Goal: Task Accomplishment & Management: Manage account settings

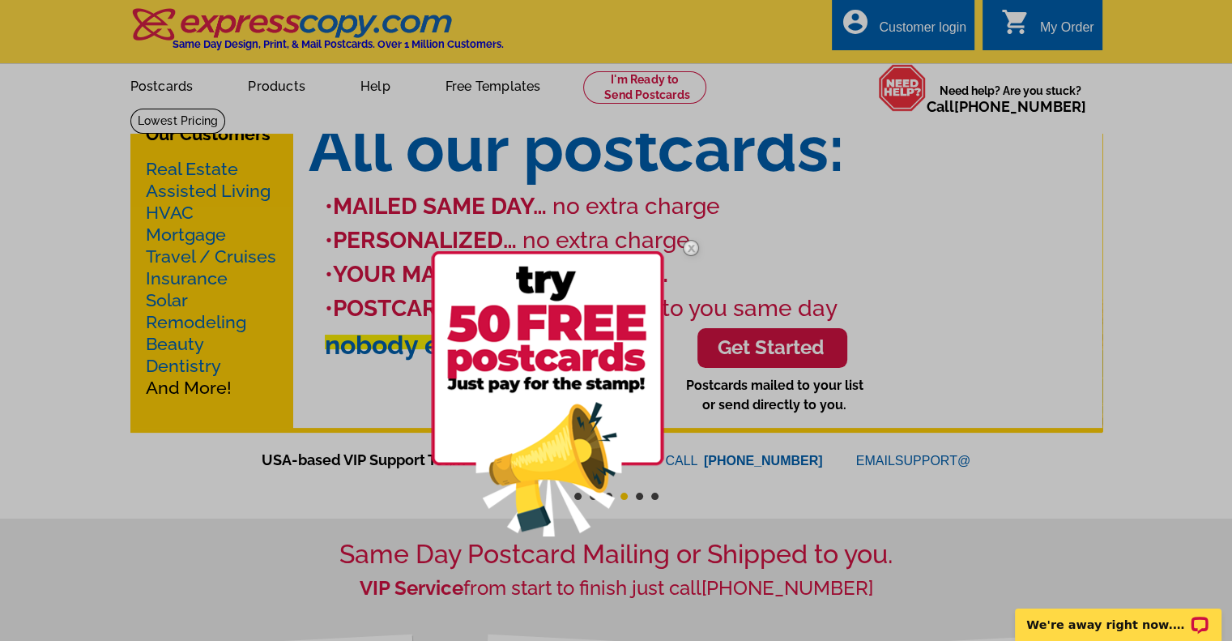
click at [899, 28] on div at bounding box center [616, 320] width 1232 height 641
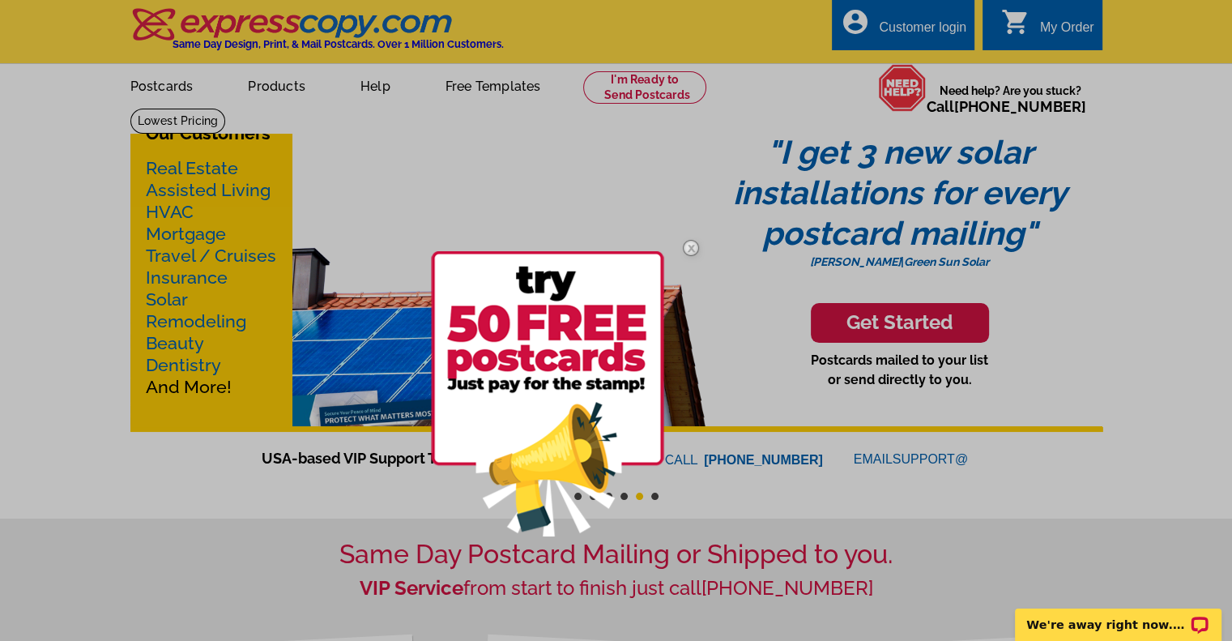
click at [888, 28] on div at bounding box center [616, 320] width 1232 height 641
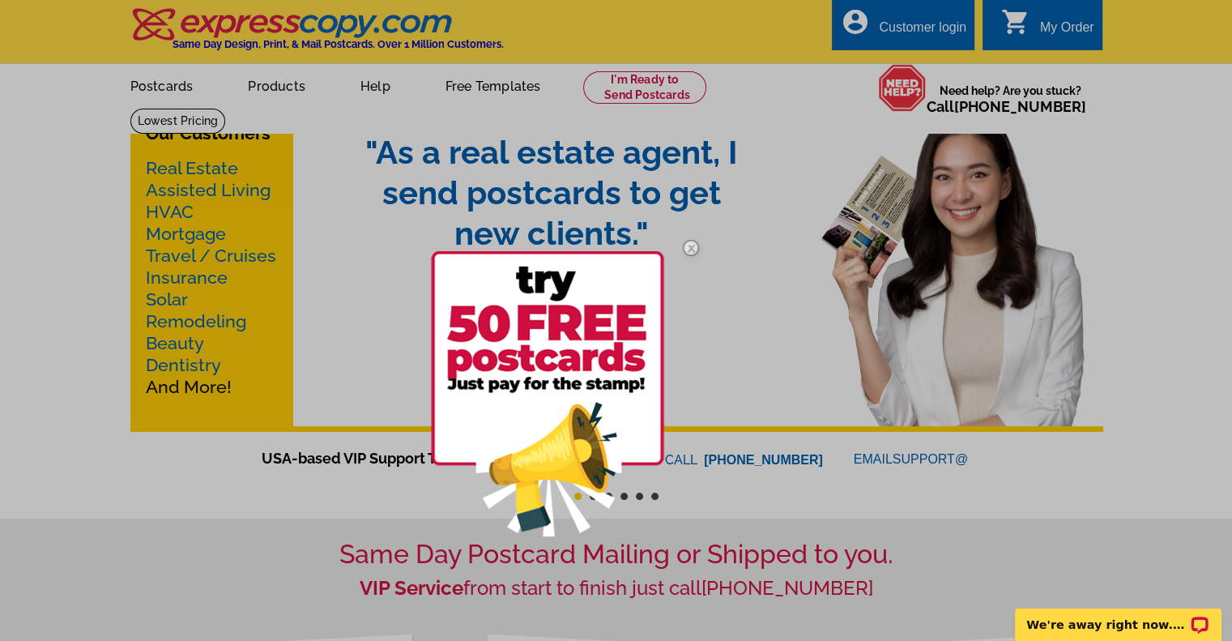
click at [905, 30] on div at bounding box center [616, 320] width 1232 height 641
click at [692, 242] on img at bounding box center [690, 247] width 47 height 47
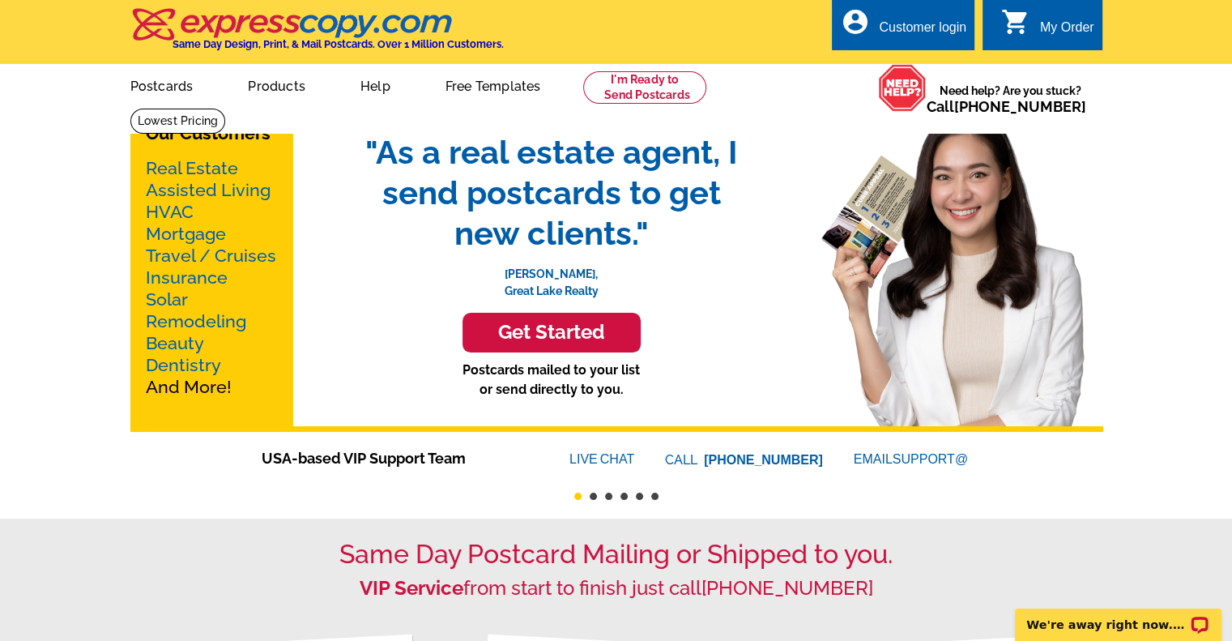
click at [906, 35] on div "Customer login" at bounding box center [922, 31] width 87 height 23
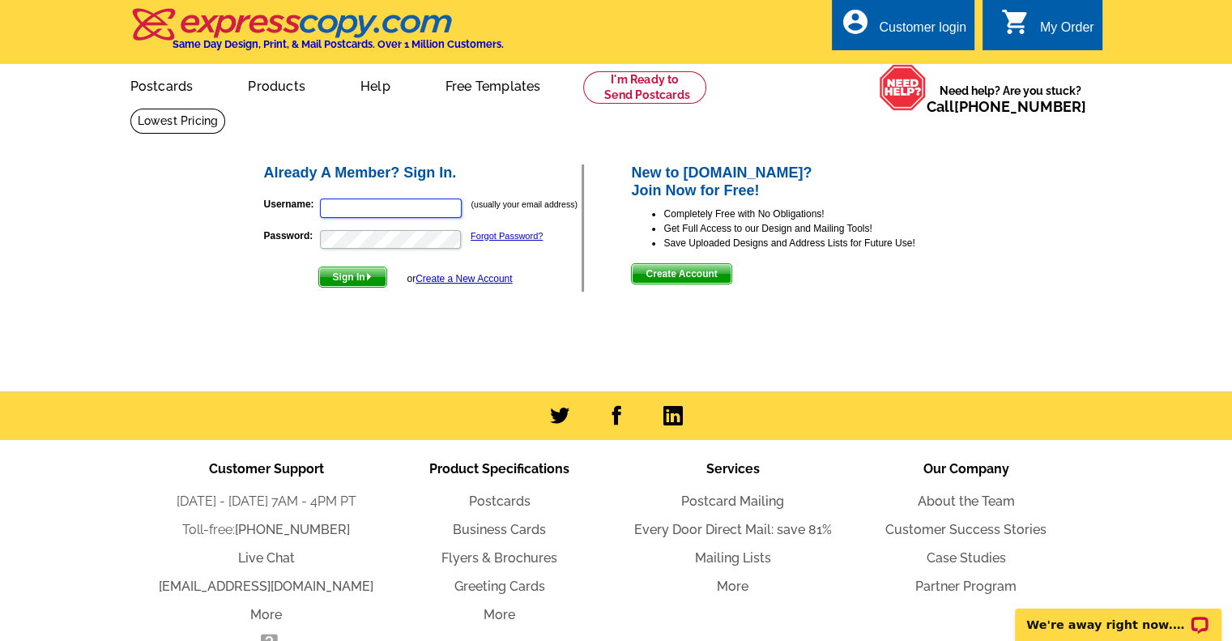
click at [411, 203] on input "Username:" at bounding box center [391, 207] width 142 height 19
type input "robert@robertpedro.com"
click at [360, 281] on span "Sign In" at bounding box center [352, 276] width 67 height 19
